Goal: Information Seeking & Learning: Learn about a topic

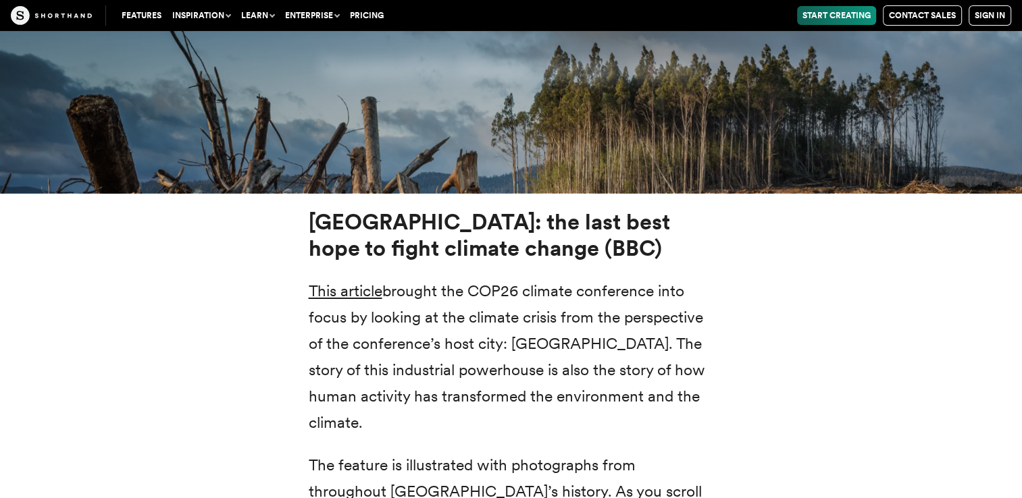
scroll to position [4874, 0]
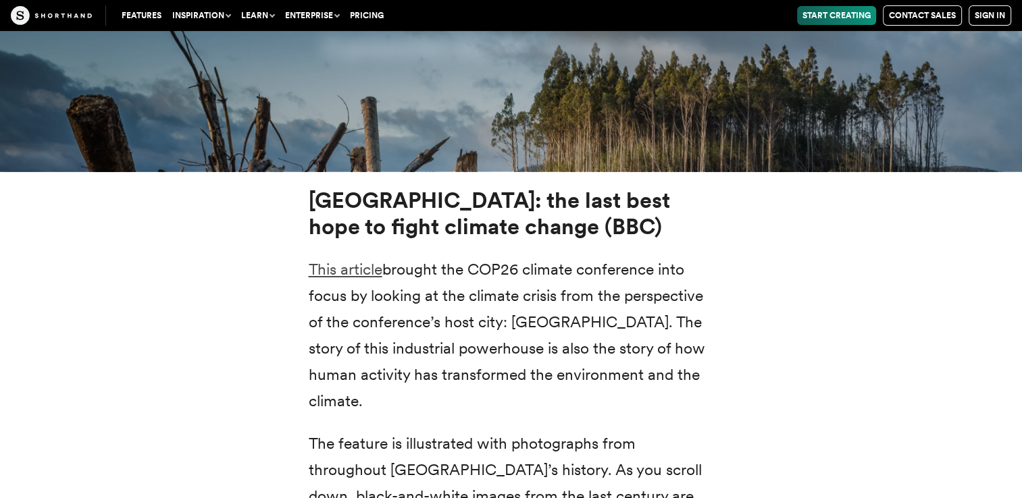
click at [369, 260] on link "This article" at bounding box center [346, 269] width 74 height 19
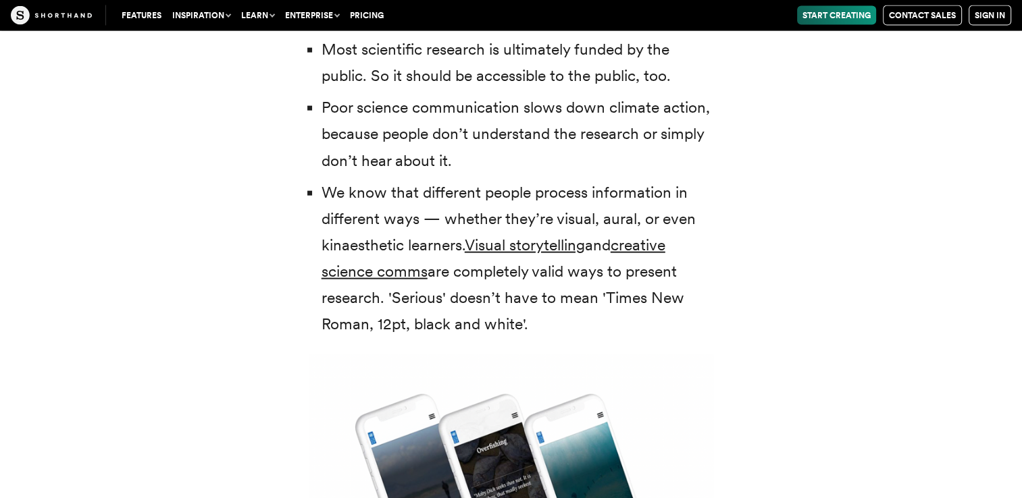
scroll to position [3083, 0]
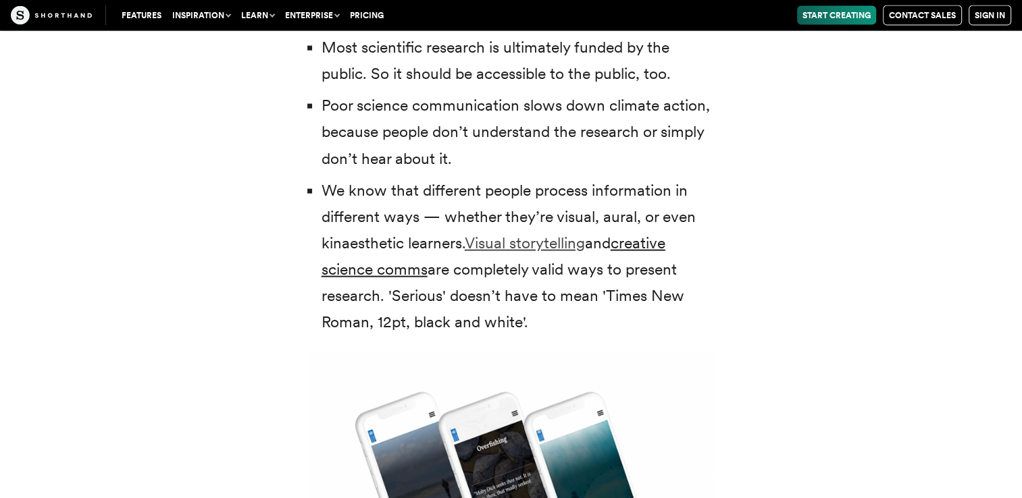
drag, startPoint x: 0, startPoint y: 0, endPoint x: 537, endPoint y: 219, distance: 580.3
click at [537, 234] on link "Visual storytelling" at bounding box center [525, 243] width 120 height 19
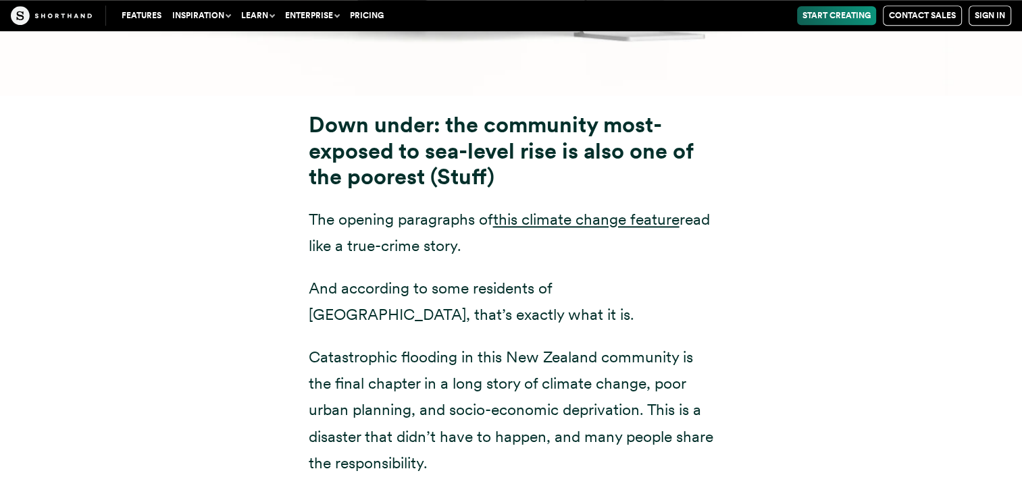
scroll to position [6528, 0]
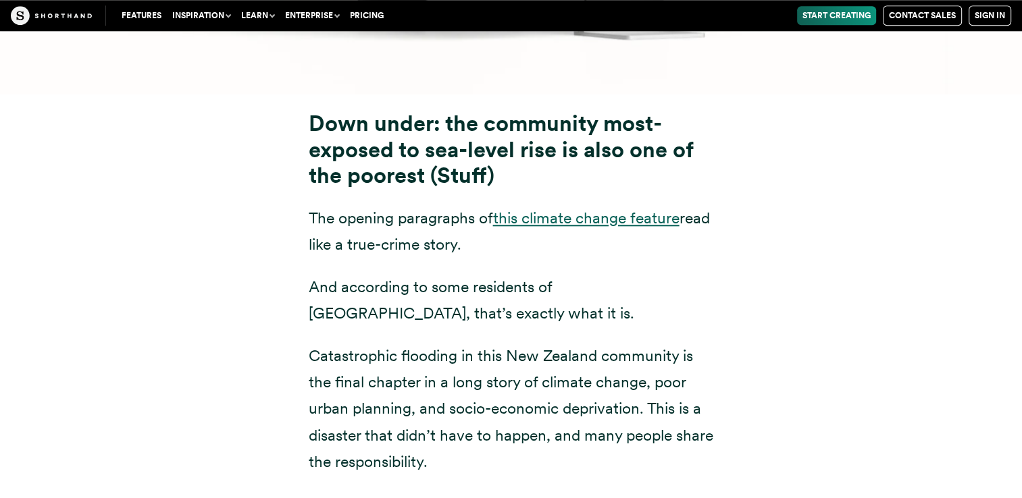
click at [559, 209] on link "this climate change feature" at bounding box center [586, 218] width 186 height 19
